Goal: Task Accomplishment & Management: Complete application form

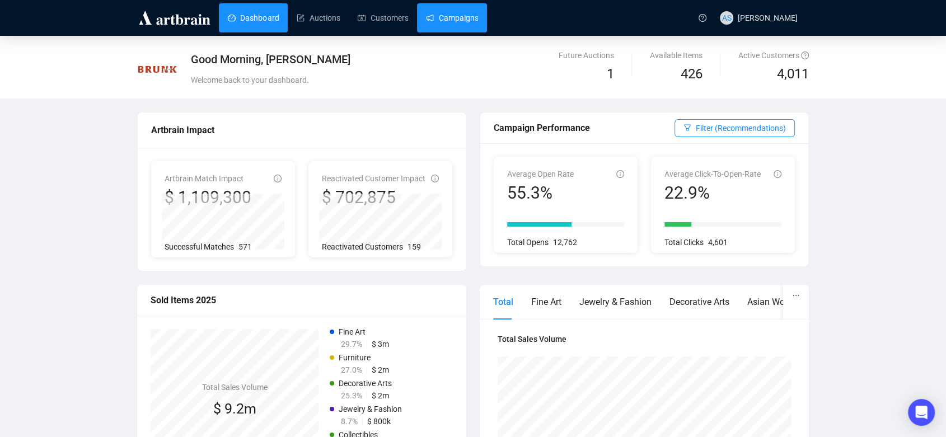
click at [464, 4] on link "Campaigns" at bounding box center [452, 17] width 52 height 29
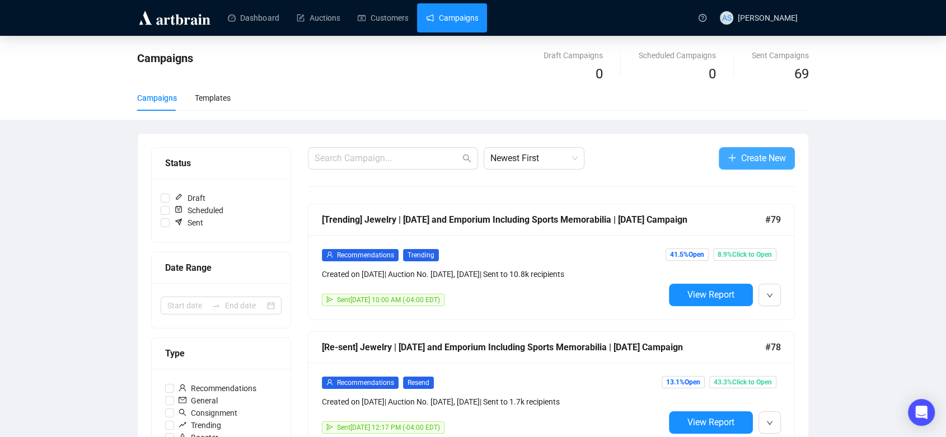
click at [728, 151] on span "button" at bounding box center [732, 158] width 9 height 14
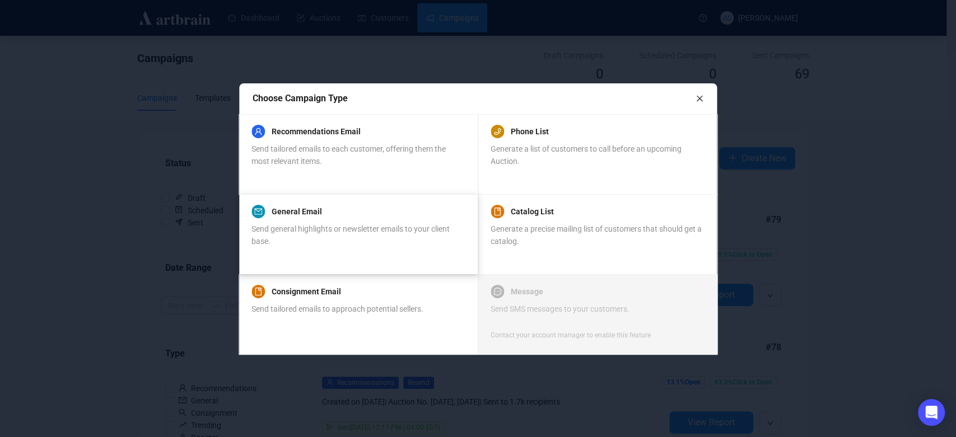
click at [434, 218] on div "General Email Send general highlights or newsletter emails to your client base." at bounding box center [357, 226] width 213 height 43
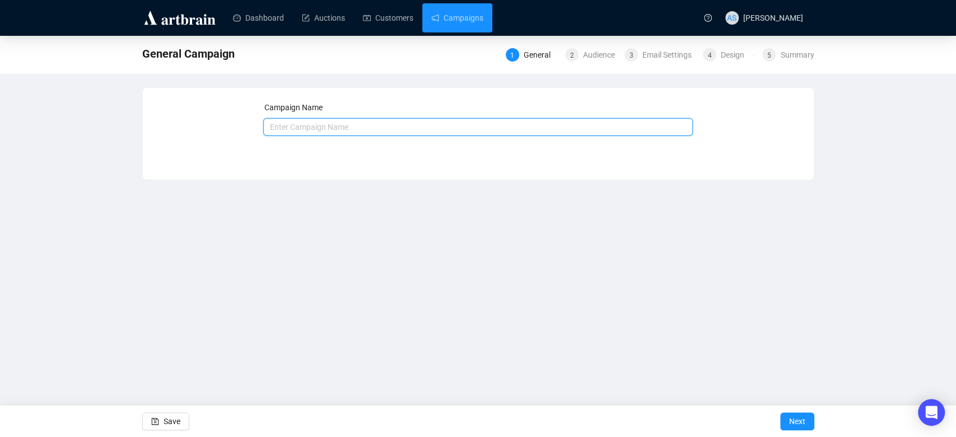
click at [373, 123] on input "text" at bounding box center [477, 127] width 429 height 18
type input "[DATE] Auctions Preview Reception Invite"
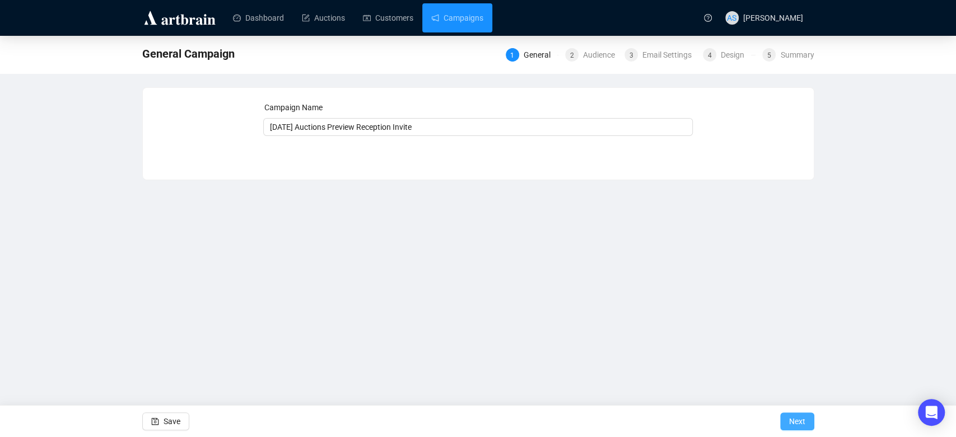
click at [794, 424] on span "Next" at bounding box center [797, 421] width 16 height 31
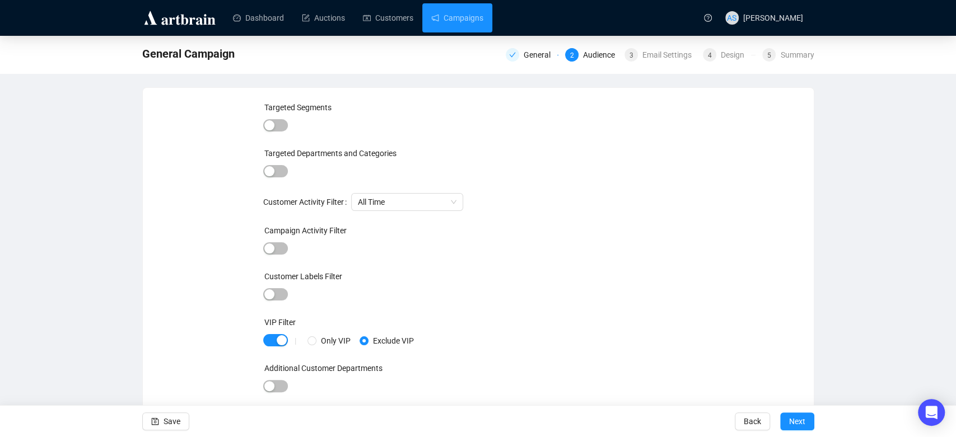
click at [277, 132] on div at bounding box center [275, 126] width 25 height 16
click at [275, 120] on span "button" at bounding box center [275, 125] width 25 height 12
click at [325, 124] on div at bounding box center [455, 127] width 291 height 16
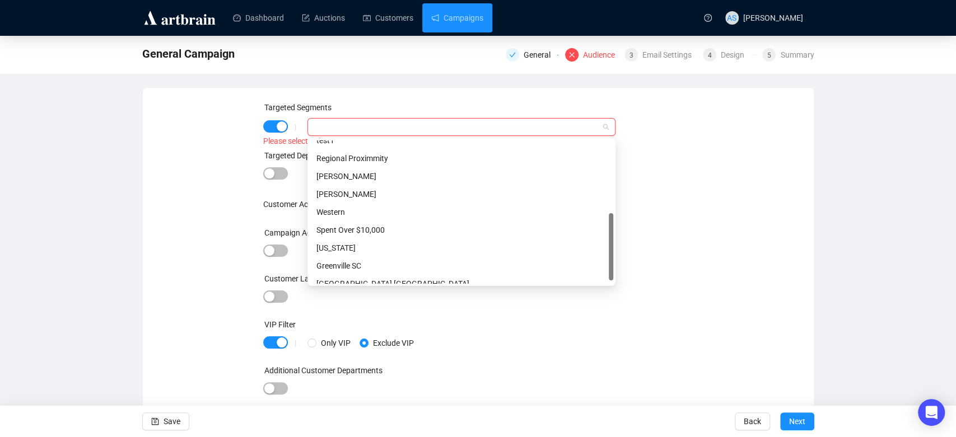
scroll to position [154, 0]
click at [357, 158] on div "Regional Proximmity" at bounding box center [461, 157] width 290 height 12
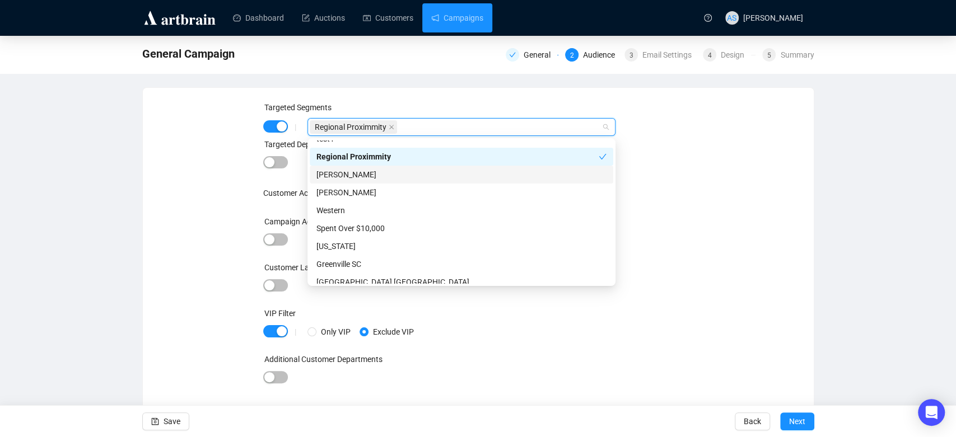
click at [239, 171] on div "Targeted Segments | Regional Proximmity Targeted Departments and Categories Cus…" at bounding box center [478, 250] width 644 height 298
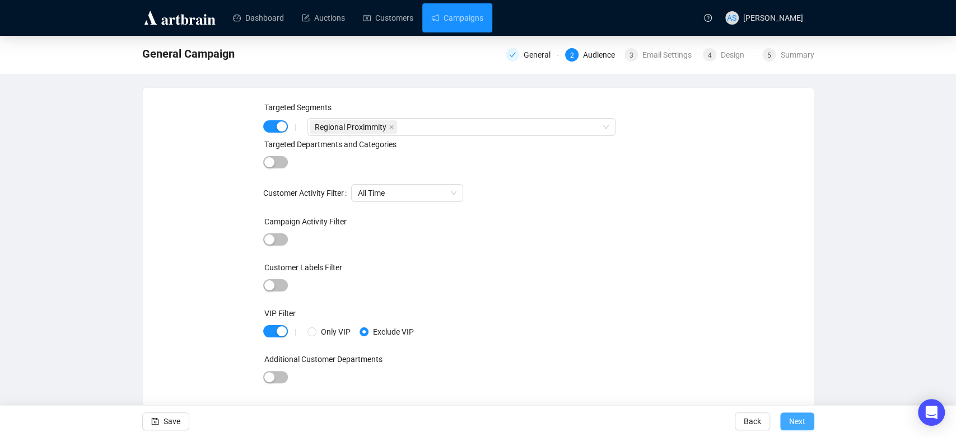
click at [804, 420] on span "Next" at bounding box center [797, 421] width 16 height 31
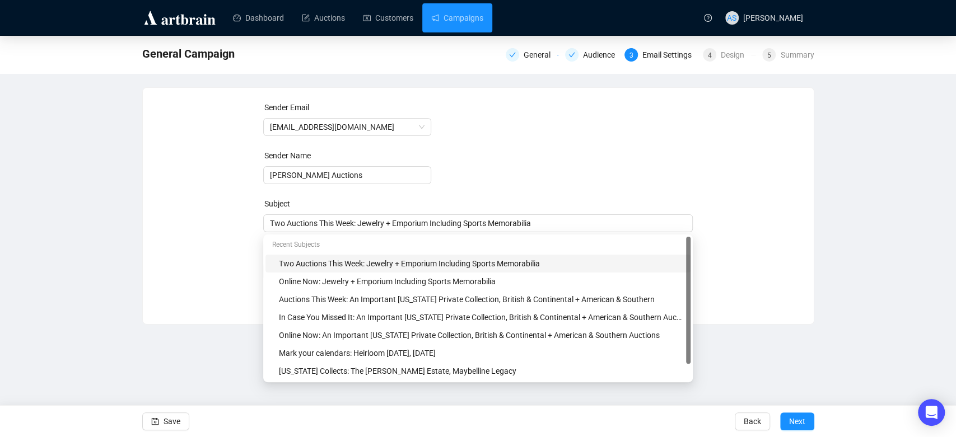
drag, startPoint x: 547, startPoint y: 231, endPoint x: 259, endPoint y: 207, distance: 288.8
click at [259, 207] on div "Sender Email [EMAIL_ADDRESS][DOMAIN_NAME] Sender Name [PERSON_NAME] Auctions Su…" at bounding box center [478, 197] width 644 height 193
click at [329, 223] on span "Two Auctions This Week: Jewelry + Emporium Including Sports Memorabilia" at bounding box center [477, 223] width 429 height 9
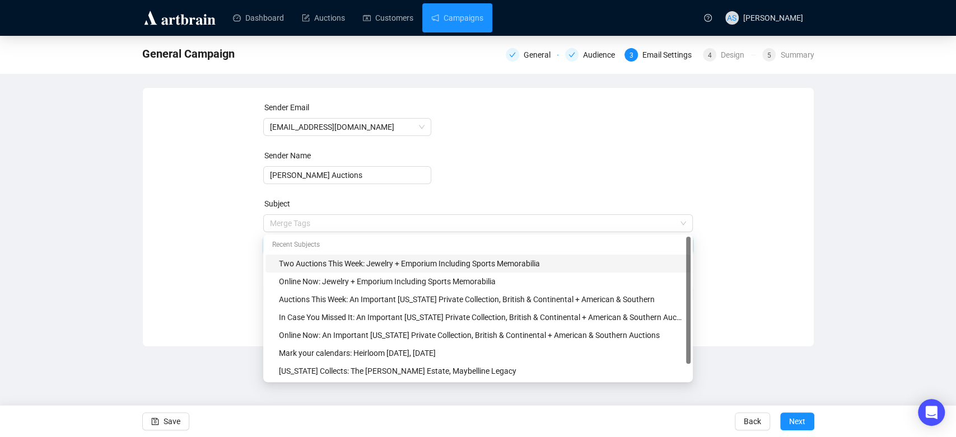
click at [329, 223] on input "search" at bounding box center [473, 223] width 406 height 17
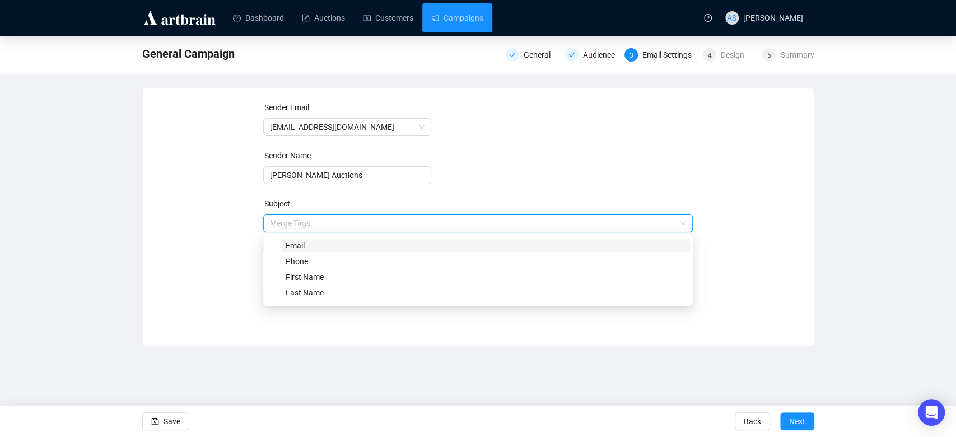
click at [329, 223] on input "search" at bounding box center [473, 223] width 406 height 17
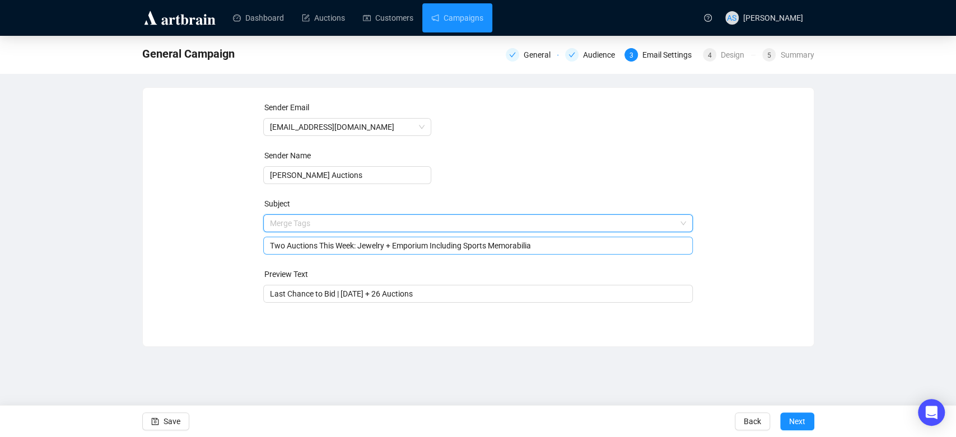
click at [329, 223] on input "search" at bounding box center [473, 223] width 406 height 17
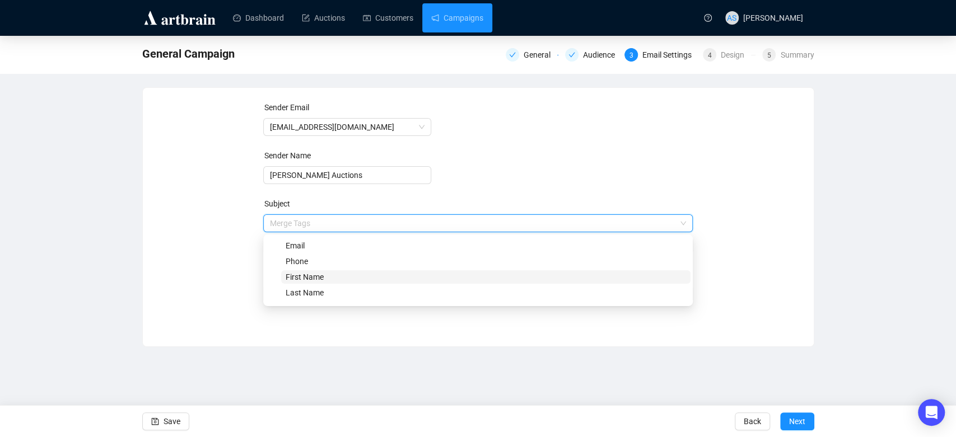
click at [331, 276] on span "First Name" at bounding box center [485, 276] width 409 height 13
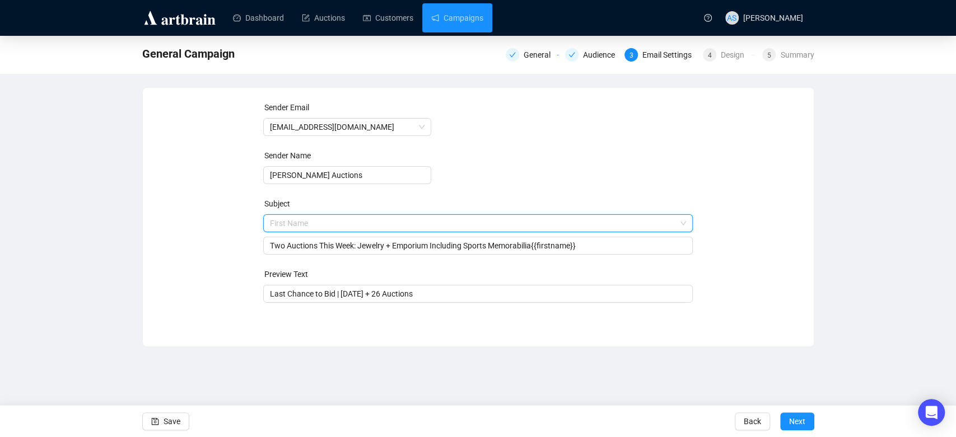
click at [331, 226] on span "First Name" at bounding box center [478, 223] width 416 height 17
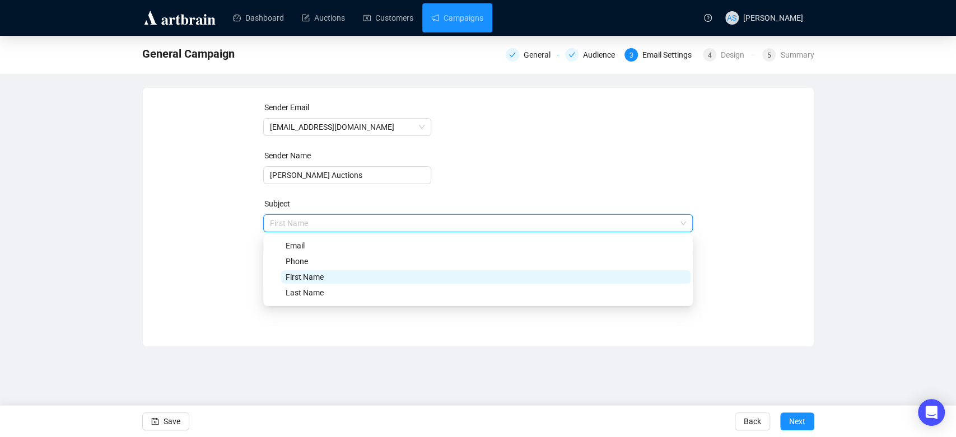
click at [331, 226] on span "First Name" at bounding box center [478, 223] width 416 height 17
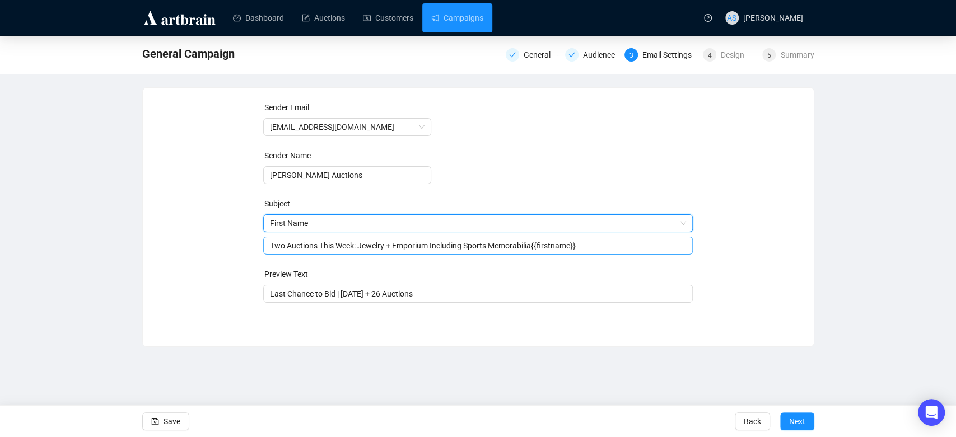
click at [342, 247] on input "Two Auctions This Week: Jewelry + Emporium Including Sports Memorabilia{{firstn…" at bounding box center [478, 246] width 416 height 12
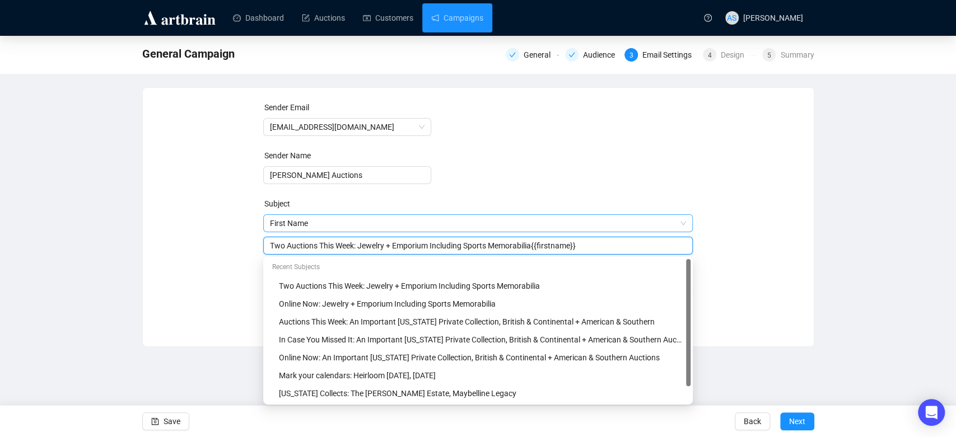
click at [340, 223] on span "First Name" at bounding box center [478, 223] width 416 height 17
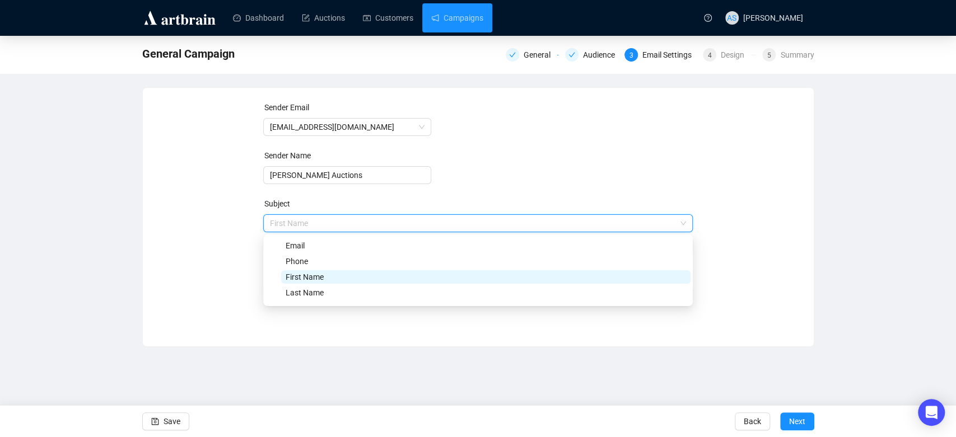
click at [209, 319] on div "Sender Email [EMAIL_ADDRESS][DOMAIN_NAME] Sender Name [PERSON_NAME] Auctions Su…" at bounding box center [478, 209] width 671 height 242
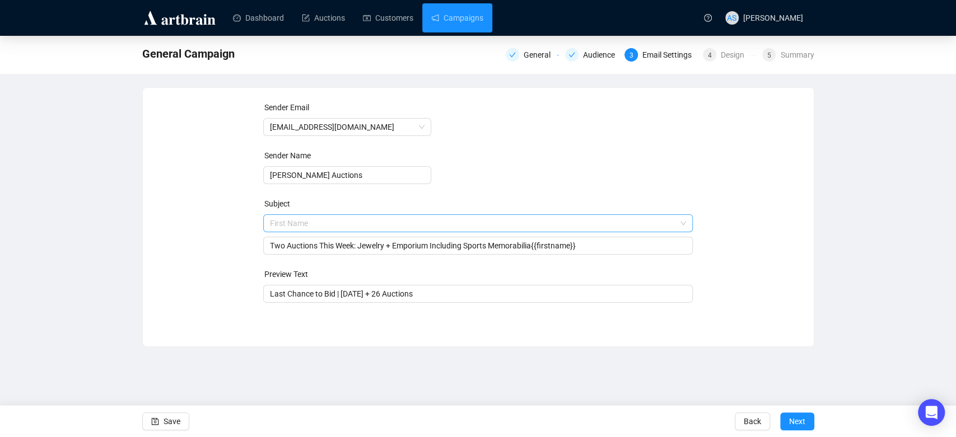
click at [339, 223] on span "First Name" at bounding box center [478, 223] width 416 height 17
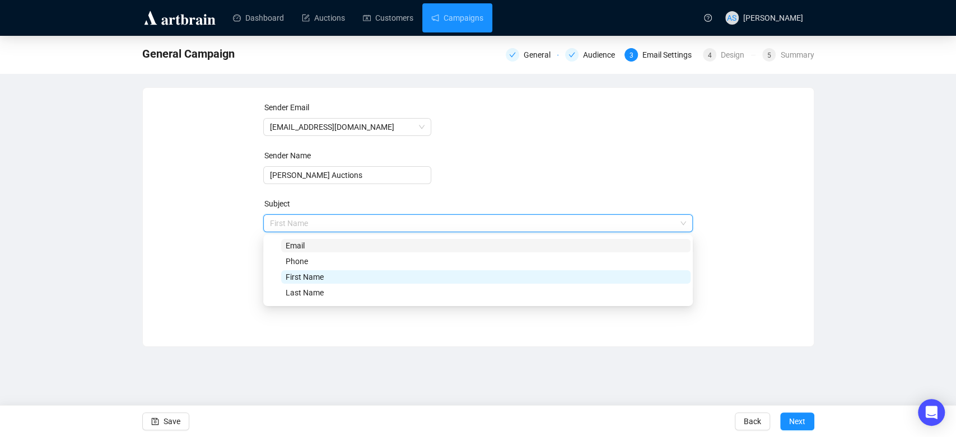
click at [323, 245] on span "Email" at bounding box center [485, 245] width 409 height 13
type input "Two Auctions This Week: Jewelry + Emporium Including Sports Memorabilia{{firstn…"
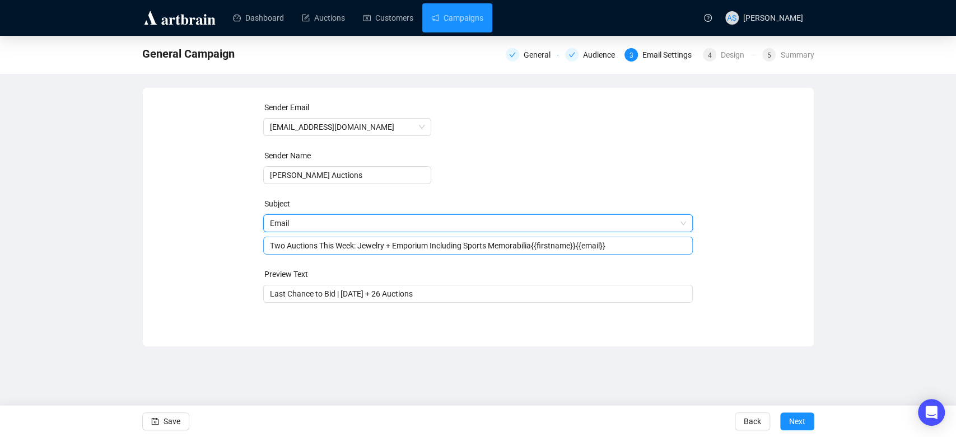
click at [324, 253] on div "Two Auctions This Week: Jewelry + Emporium Including Sports Memorabilia{{firstn…" at bounding box center [477, 246] width 429 height 18
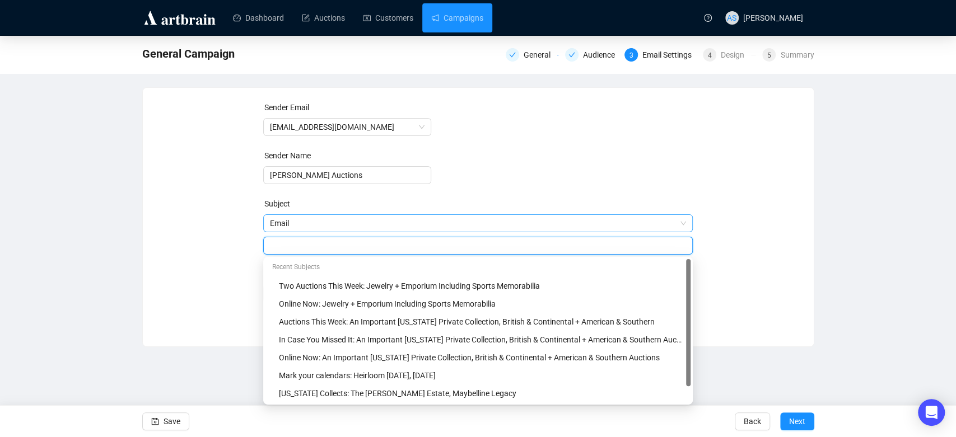
click at [319, 221] on span "Email" at bounding box center [478, 223] width 416 height 17
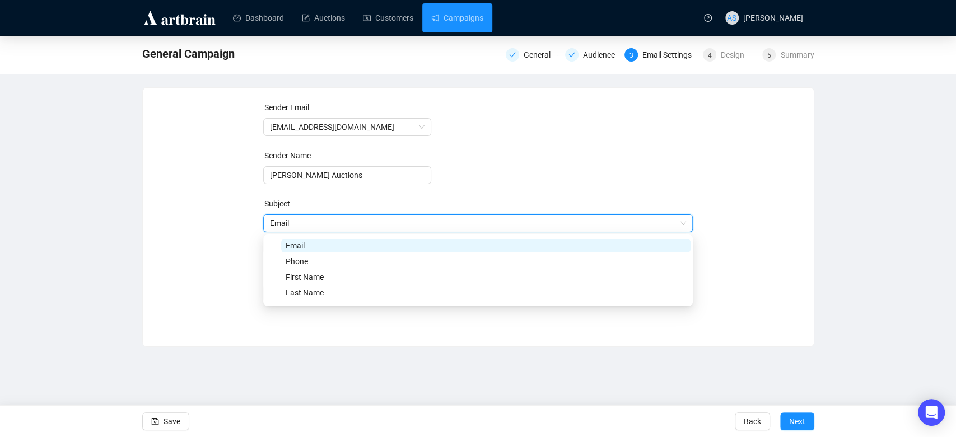
click at [244, 281] on div "Sender Email [EMAIL_ADDRESS][DOMAIN_NAME] Sender Name [PERSON_NAME] Auctions Su…" at bounding box center [478, 208] width 644 height 215
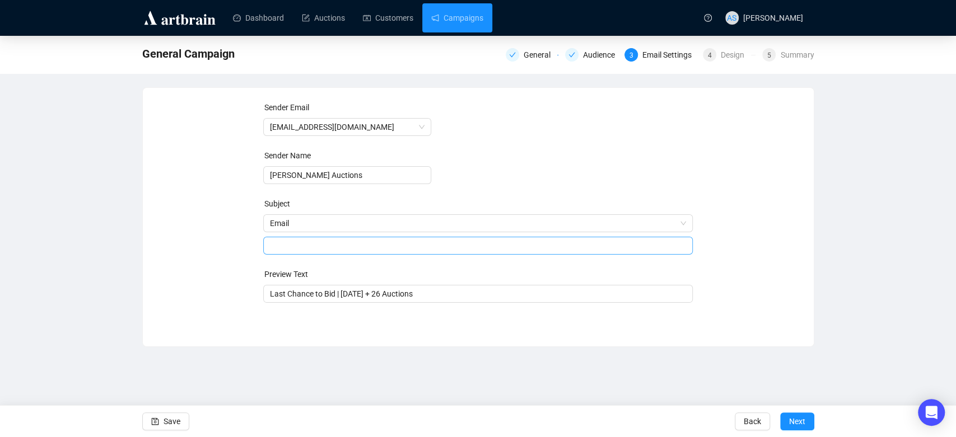
click at [287, 244] on input "search" at bounding box center [478, 245] width 416 height 17
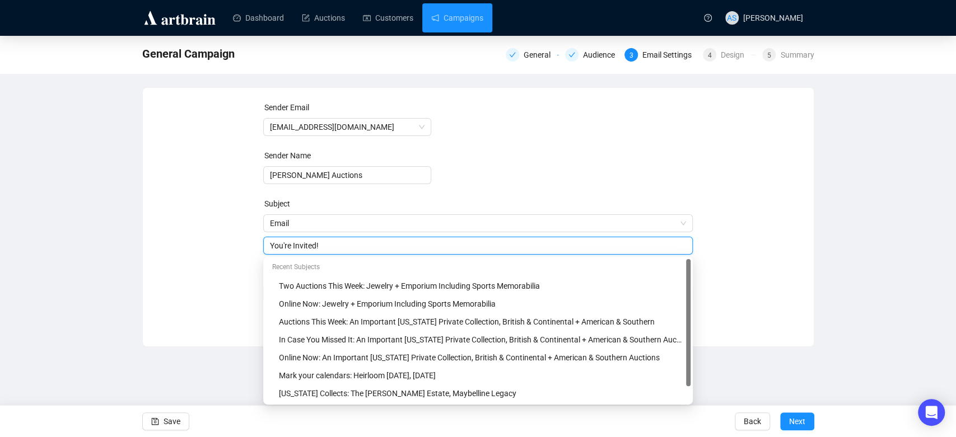
type input "You're Invited!"
click at [214, 292] on div "Sender Email [EMAIL_ADDRESS][DOMAIN_NAME] Sender Name [PERSON_NAME] Auctions Su…" at bounding box center [478, 208] width 644 height 215
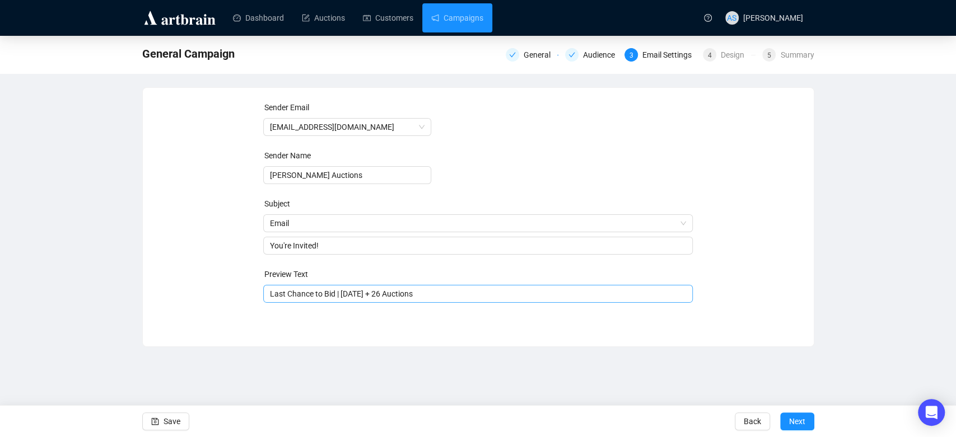
click at [319, 292] on input "Last Chance to Bid | [DATE] + 26 Auctions" at bounding box center [478, 294] width 416 height 12
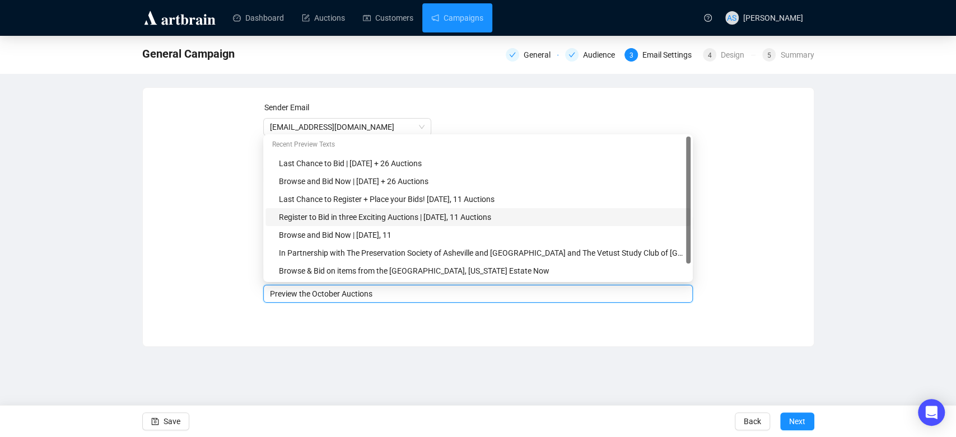
type input "Preview the October Auctions"
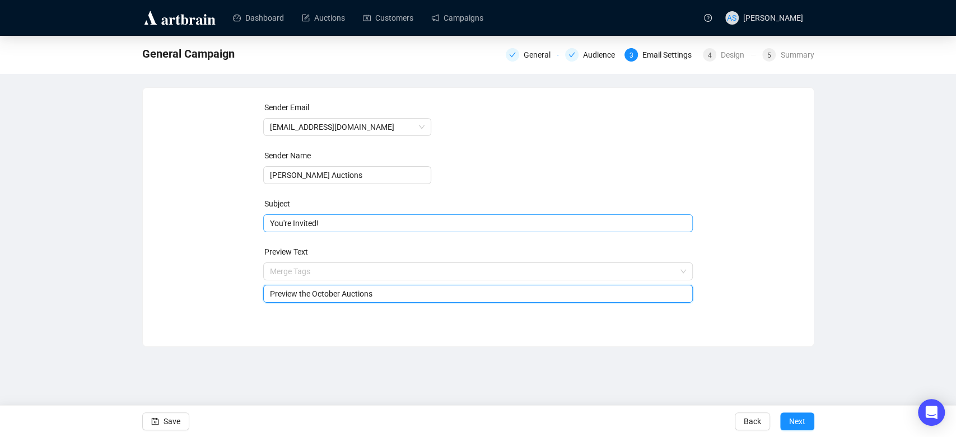
click at [461, 220] on span "You're Invited!" at bounding box center [477, 223] width 429 height 9
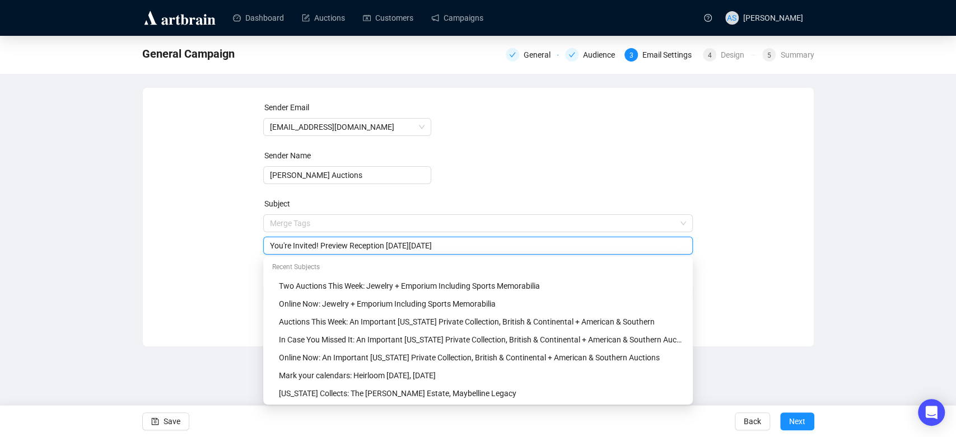
drag, startPoint x: 399, startPoint y: 246, endPoint x: 321, endPoint y: 251, distance: 77.4
click at [321, 251] on input "You're Invited! Preview Reception [DATE][DATE]" at bounding box center [478, 246] width 416 height 12
click at [418, 240] on input "You're Invited! [DATE]" at bounding box center [478, 246] width 416 height 12
paste input "Preview Reception on"
type input "You're Invited! [DATE] Preview Reception"
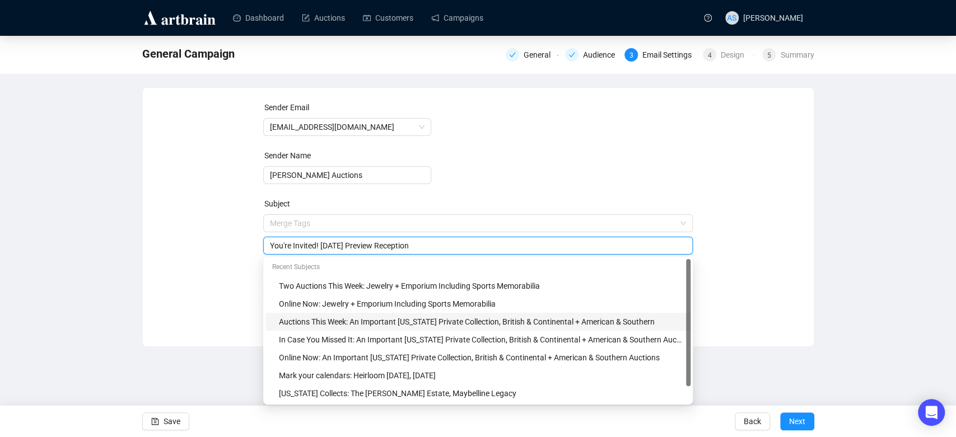
click at [206, 337] on div "Sender Email [EMAIL_ADDRESS][DOMAIN_NAME] Sender Name [PERSON_NAME] Auctions Su…" at bounding box center [478, 217] width 672 height 260
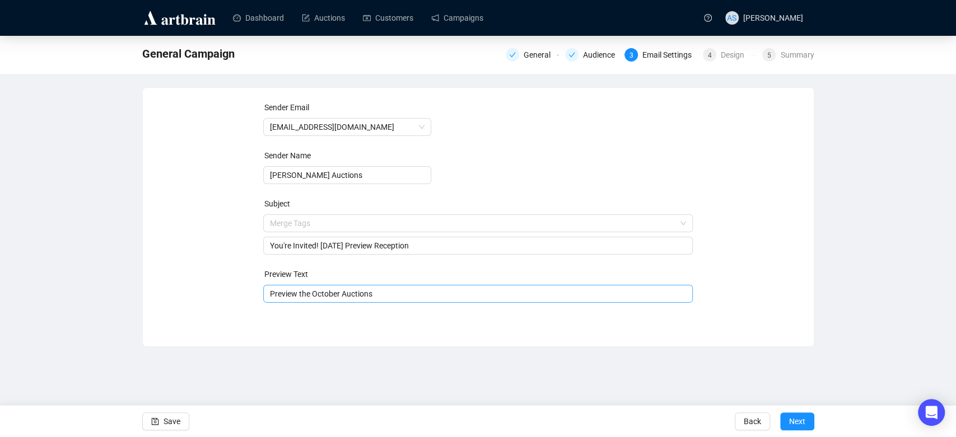
click at [410, 295] on input "Preview the October Auctions" at bounding box center [478, 294] width 416 height 12
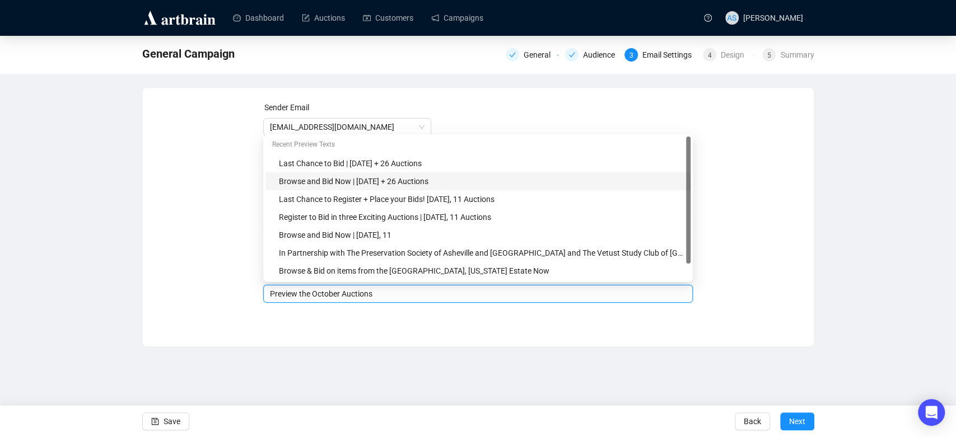
click at [270, 295] on input "Preview the October Auctions" at bounding box center [478, 294] width 416 height 12
click at [422, 291] on input "Join us to Preview the October Auctions" at bounding box center [478, 294] width 416 height 12
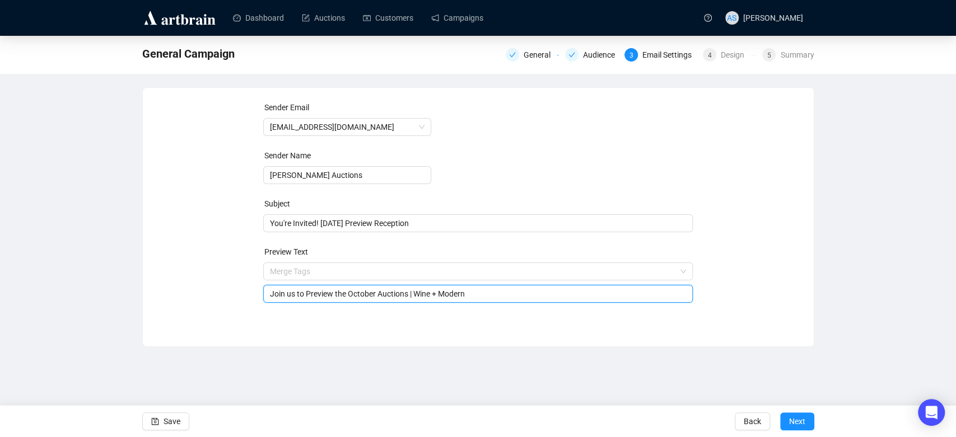
click at [439, 293] on input "Join us to Preview the October Auctions | Wine + Modern" at bounding box center [478, 294] width 416 height 12
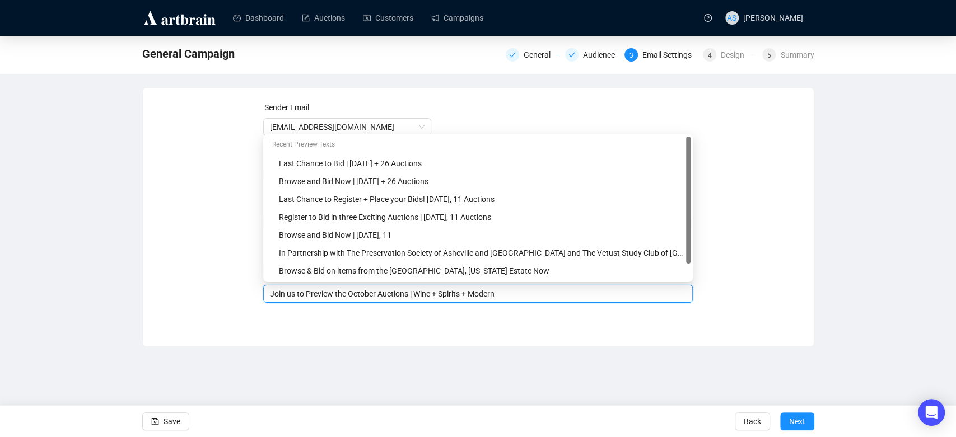
click at [550, 295] on input "Join us to Preview the October Auctions | Wine + Spirits + Modern" at bounding box center [478, 294] width 416 height 12
type input "Join us to Preview the October Auctions | Wine + Spirits + Modern + Contemporar…"
click at [507, 330] on div "Sender Email [EMAIL_ADDRESS][DOMAIN_NAME] Sender Name [PERSON_NAME] Auctions Su…" at bounding box center [478, 217] width 672 height 260
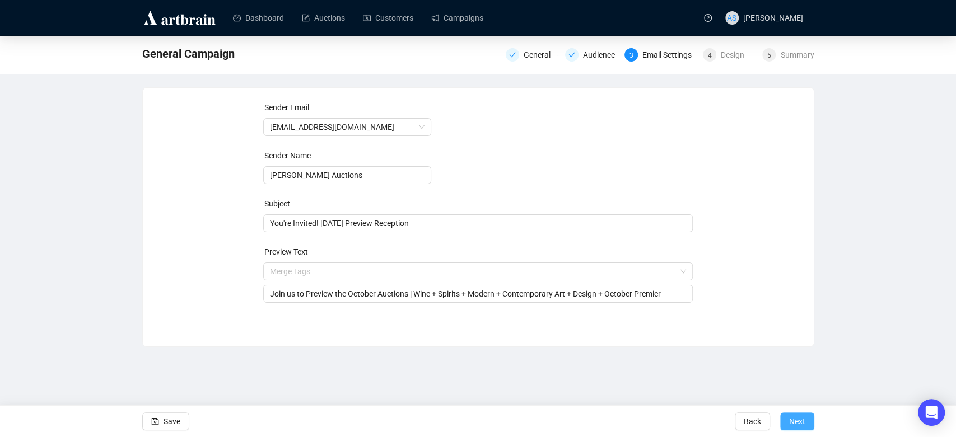
click at [798, 418] on span "Next" at bounding box center [797, 421] width 16 height 31
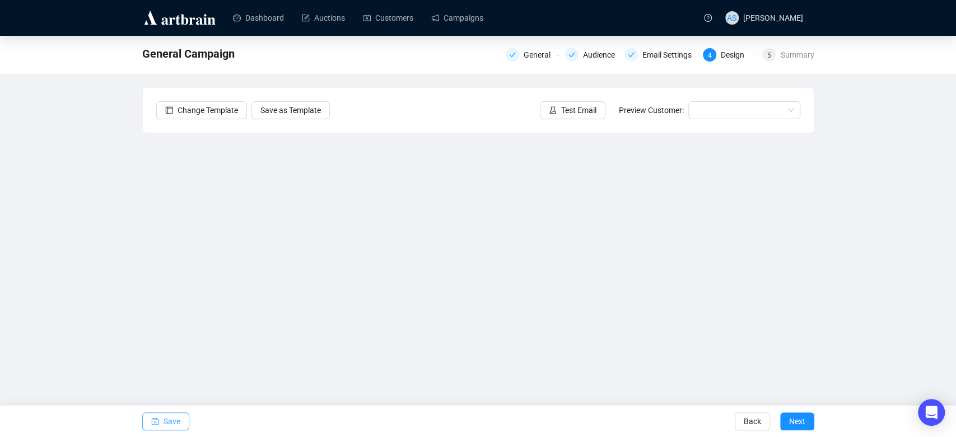
click at [175, 424] on span "Save" at bounding box center [172, 421] width 17 height 31
click at [574, 114] on span "Test Email" at bounding box center [578, 110] width 35 height 12
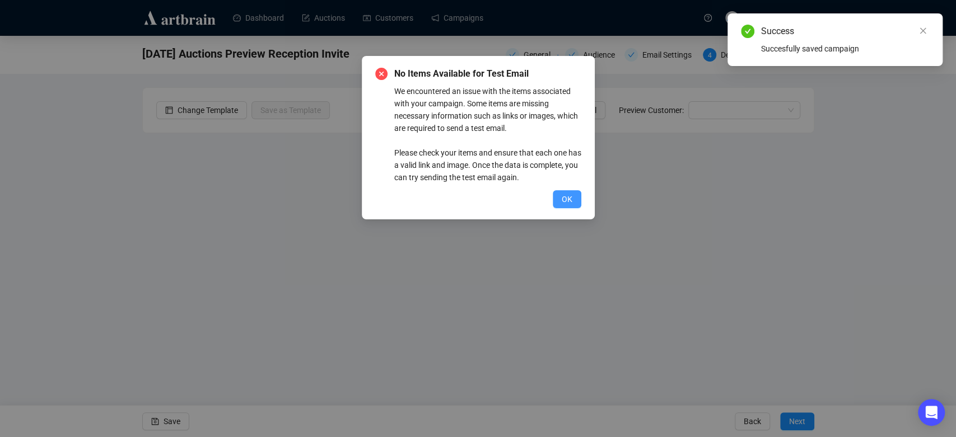
click at [563, 200] on span "OK" at bounding box center [567, 199] width 11 height 12
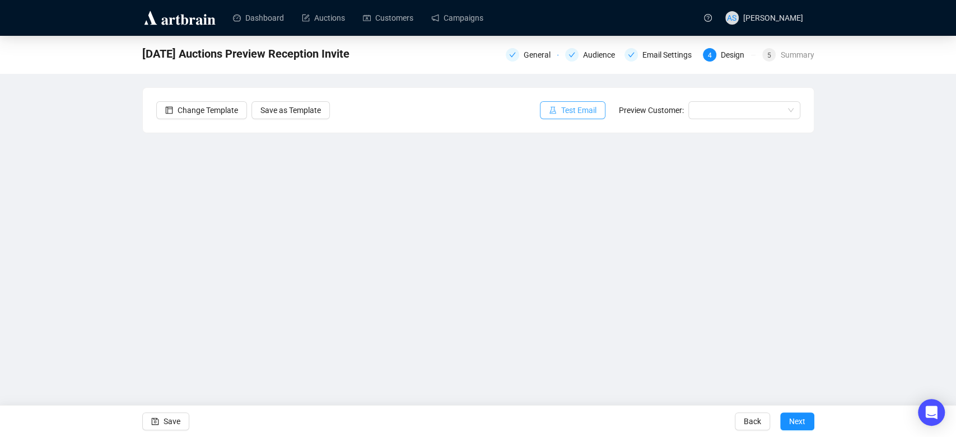
click at [566, 109] on span "Test Email" at bounding box center [578, 110] width 35 height 12
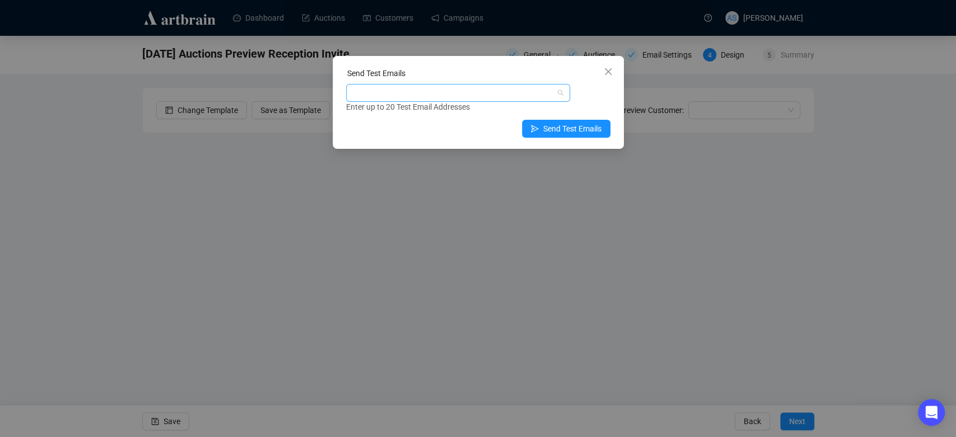
click at [494, 88] on div at bounding box center [452, 93] width 208 height 16
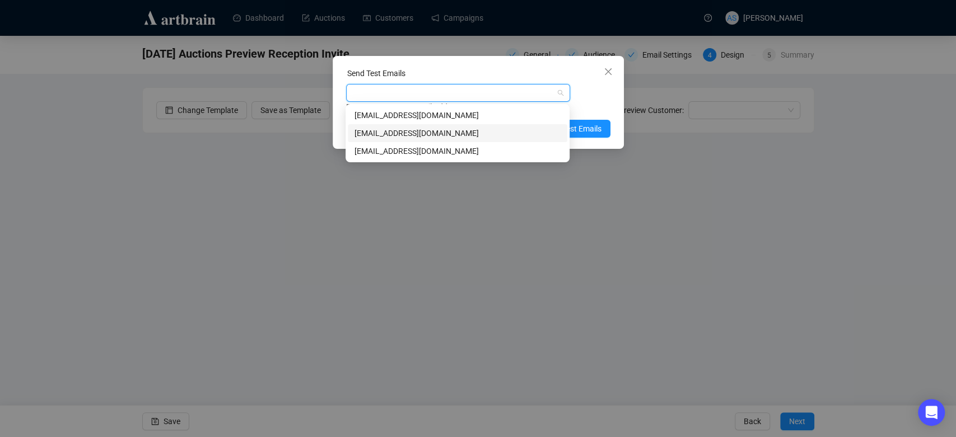
click at [444, 132] on div "[EMAIL_ADDRESS][DOMAIN_NAME]" at bounding box center [457, 133] width 206 height 12
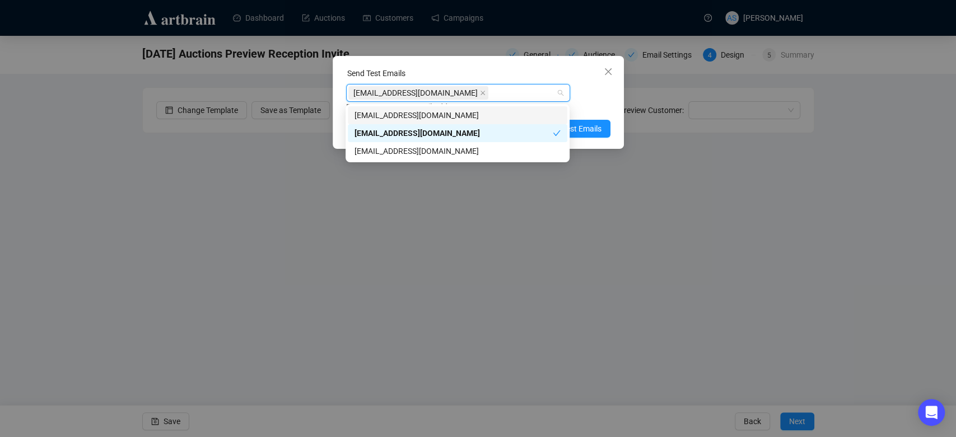
click at [585, 88] on div "[EMAIL_ADDRESS][DOMAIN_NAME] Enter up to 20 Test Email Addresses" at bounding box center [478, 98] width 264 height 29
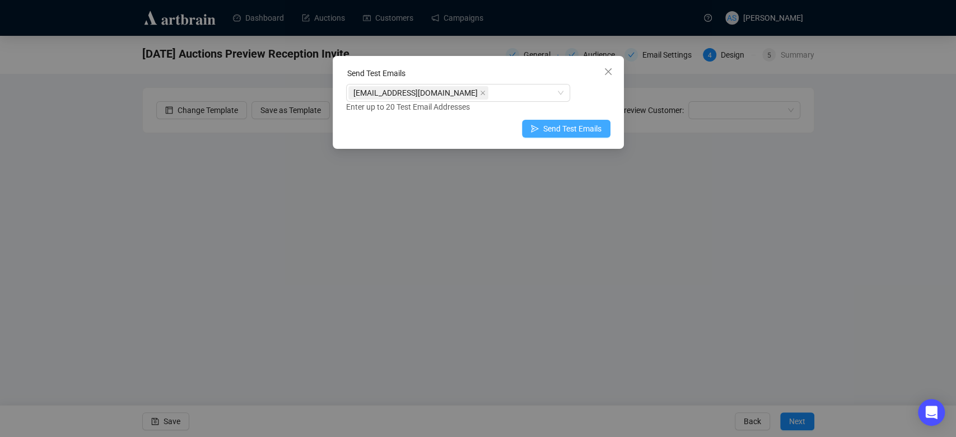
click at [568, 131] on span "Send Test Emails" at bounding box center [572, 129] width 58 height 12
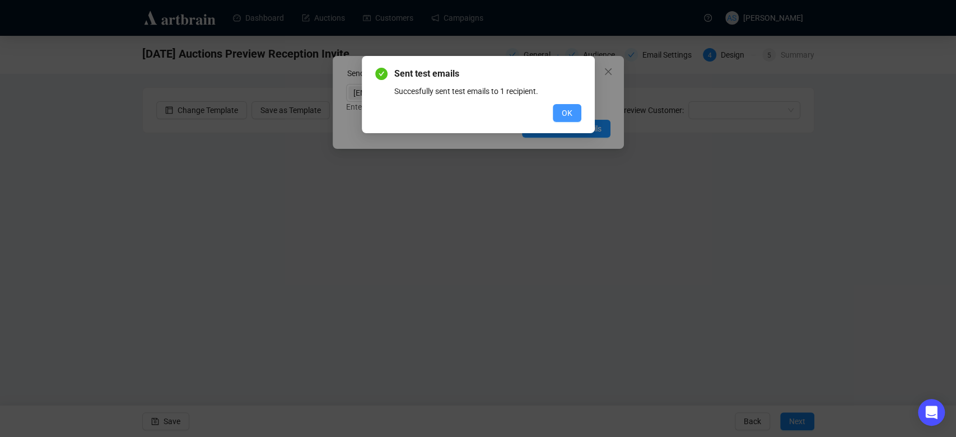
click at [571, 106] on button "OK" at bounding box center [567, 113] width 29 height 18
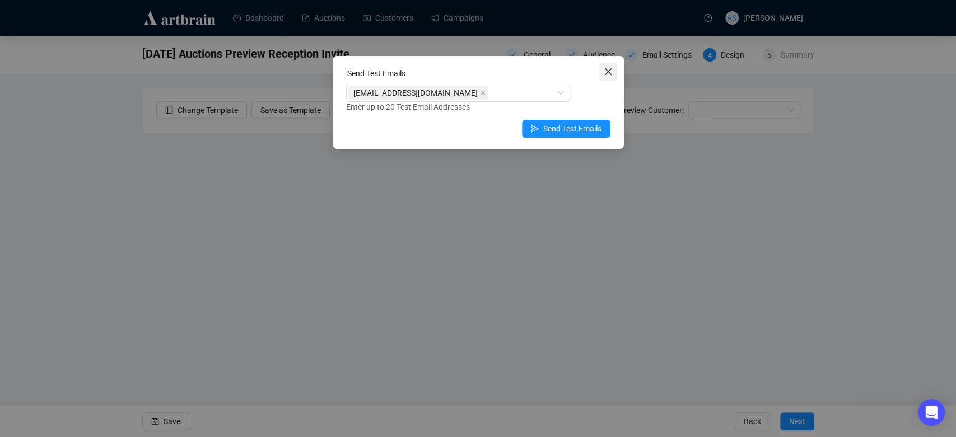
click at [609, 76] on button "Close" at bounding box center [608, 72] width 18 height 18
